Goal: Navigation & Orientation: Find specific page/section

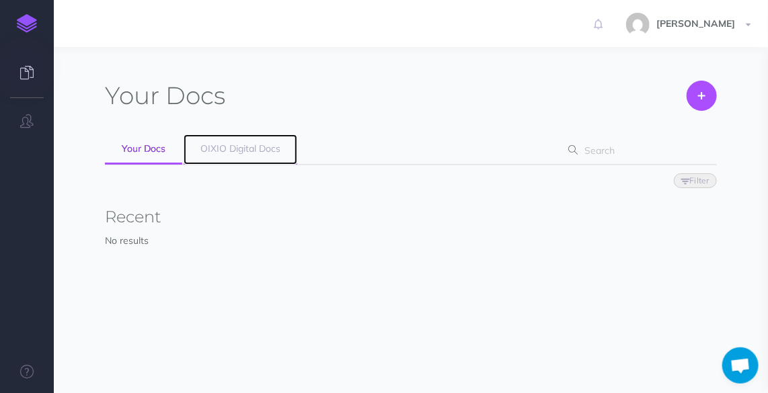
click at [218, 141] on link "OIXIO Digital Docs" at bounding box center [241, 149] width 114 height 30
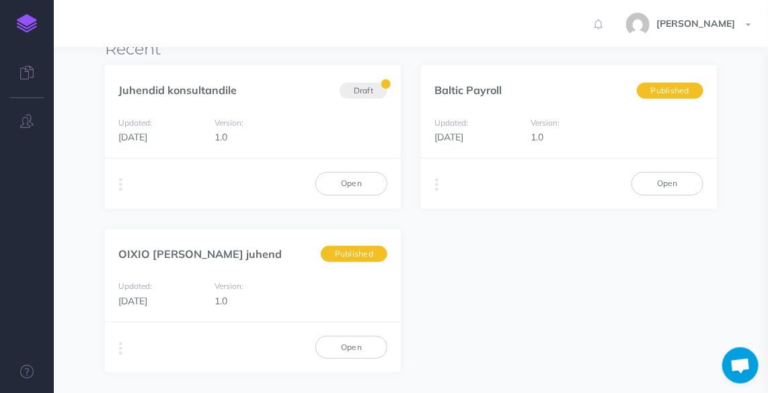
scroll to position [171, 0]
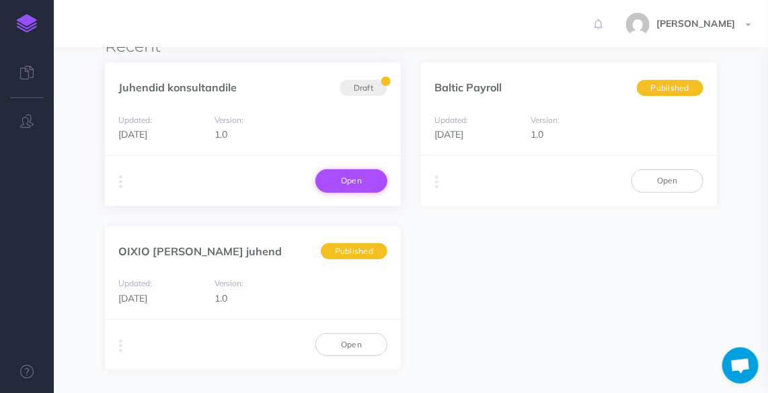
click at [371, 190] on link "Open" at bounding box center [351, 180] width 72 height 23
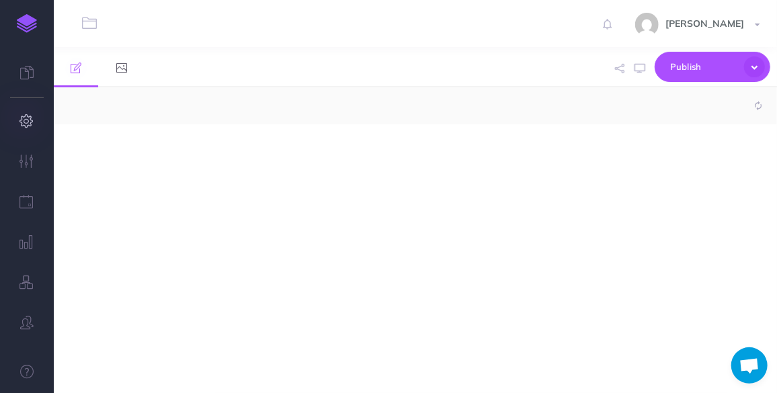
select select "null"
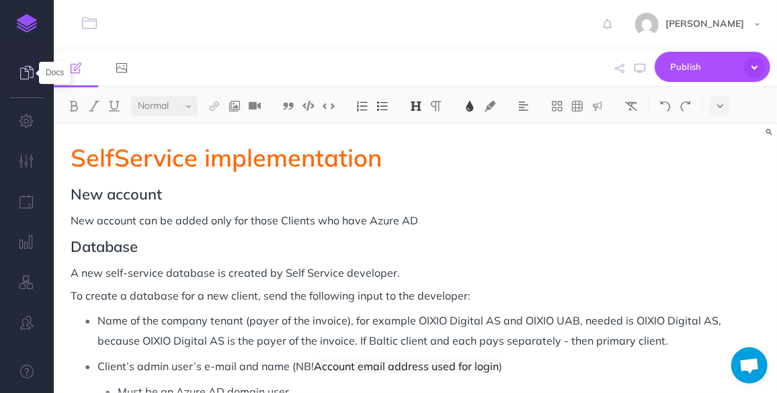
click at [26, 75] on icon at bounding box center [26, 72] width 13 height 13
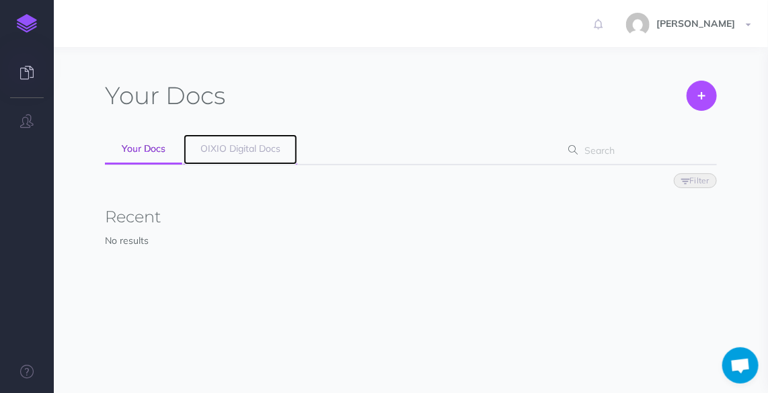
click at [231, 155] on link "OIXIO Digital Docs" at bounding box center [241, 149] width 114 height 30
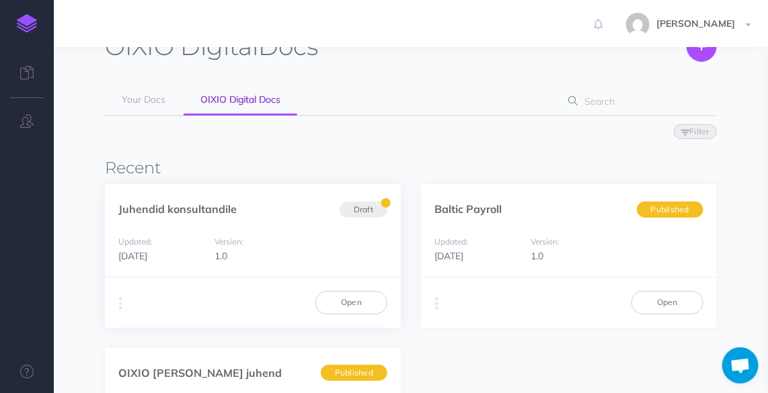
scroll to position [51, 0]
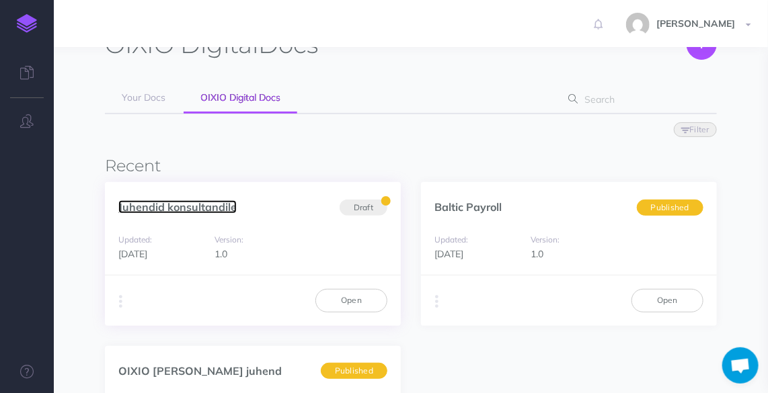
click at [191, 212] on link "Juhendid konsultandile" at bounding box center [177, 206] width 118 height 13
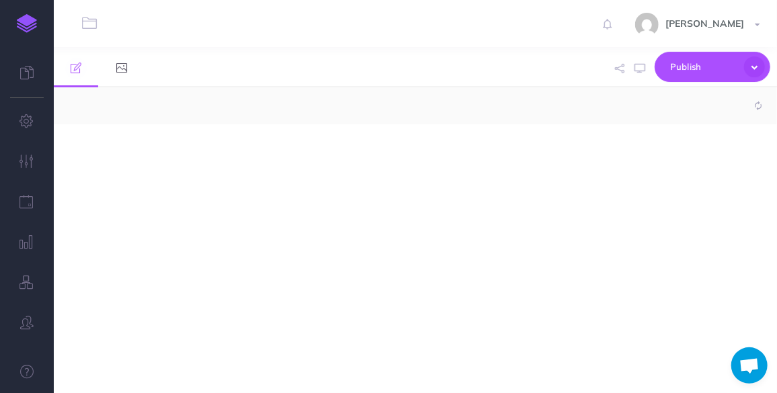
select select "null"
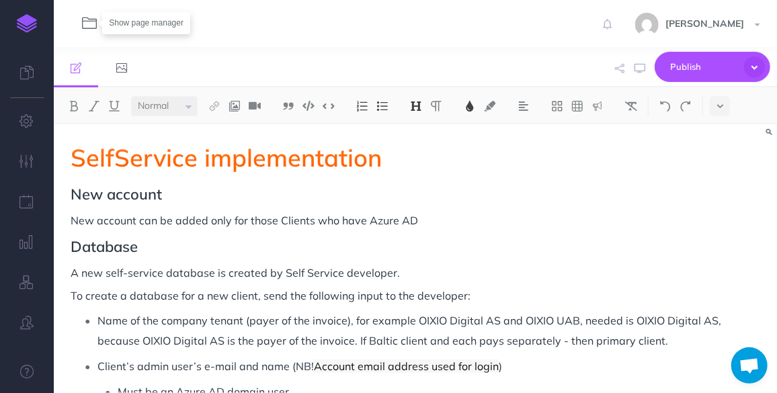
click at [87, 15] on icon "button" at bounding box center [89, 22] width 15 height 15
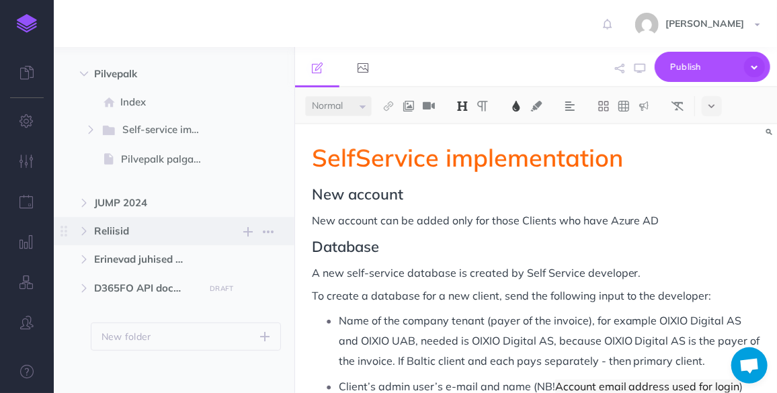
scroll to position [329, 0]
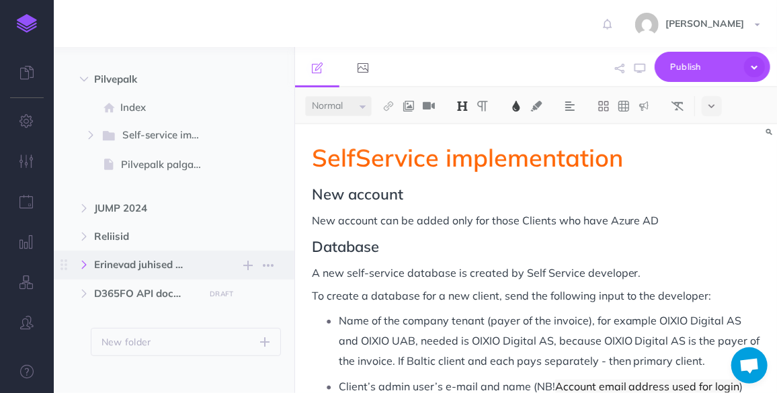
click at [85, 266] on icon "button" at bounding box center [84, 265] width 8 height 8
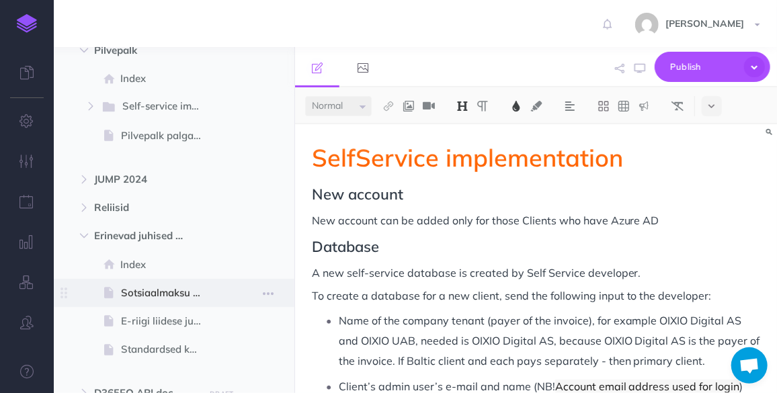
scroll to position [356, 0]
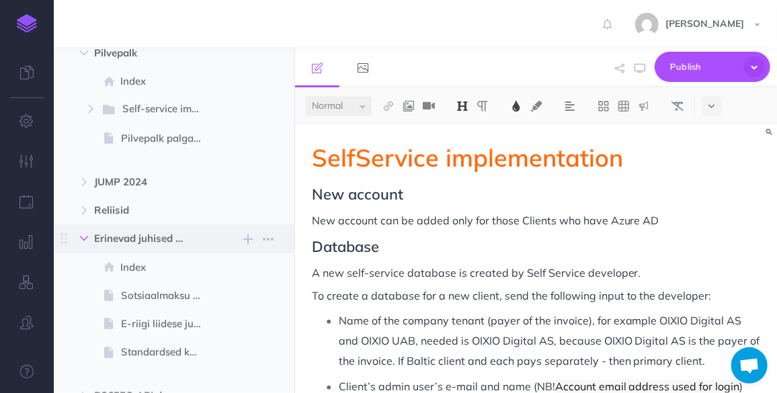
click at [89, 241] on button "button" at bounding box center [84, 239] width 24 height 16
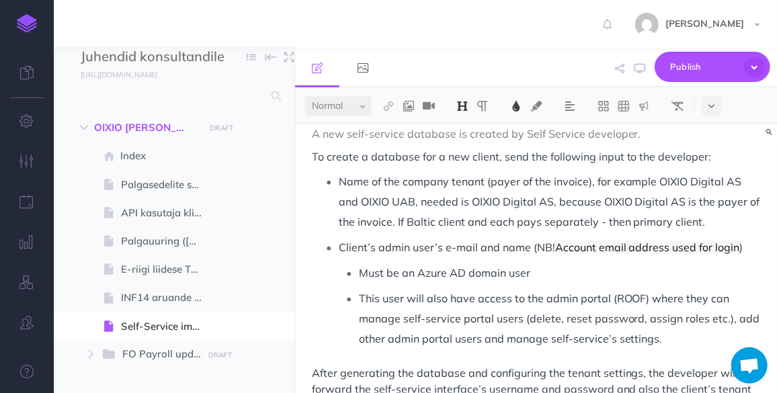
scroll to position [115, 0]
